Goal: Find specific page/section: Find specific page/section

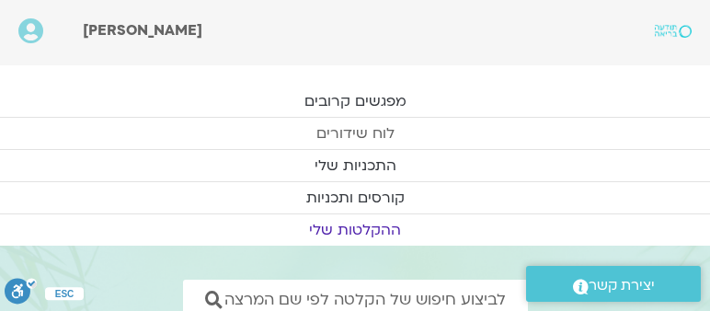
click at [339, 130] on link "לוח שידורים" at bounding box center [355, 133] width 710 height 31
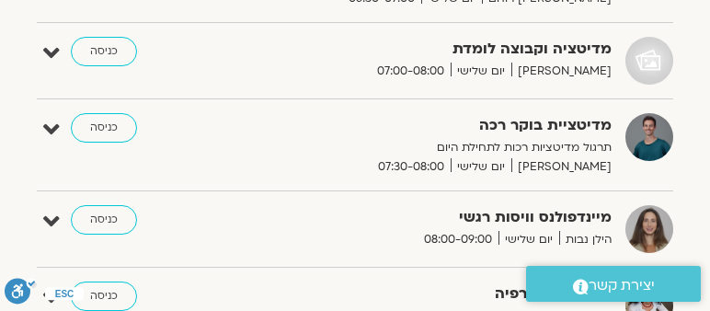
scroll to position [420, 0]
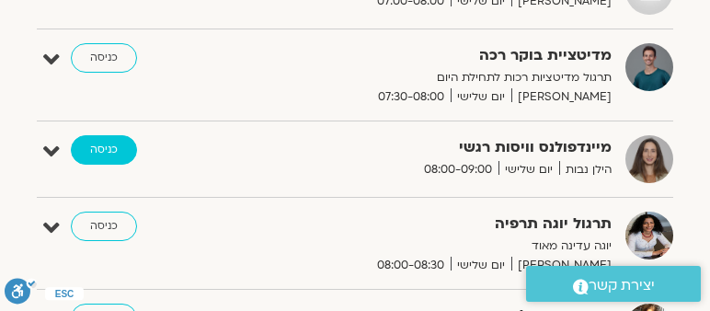
click at [95, 144] on link "כניסה" at bounding box center [104, 149] width 66 height 29
